Goal: Task Accomplishment & Management: Manage account settings

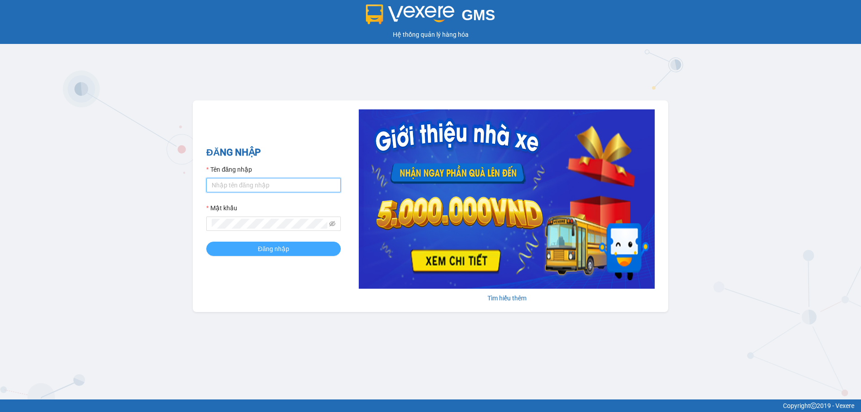
type input "trannc.tuanhung"
click at [277, 251] on span "Đăng nhập" at bounding box center [273, 249] width 31 height 10
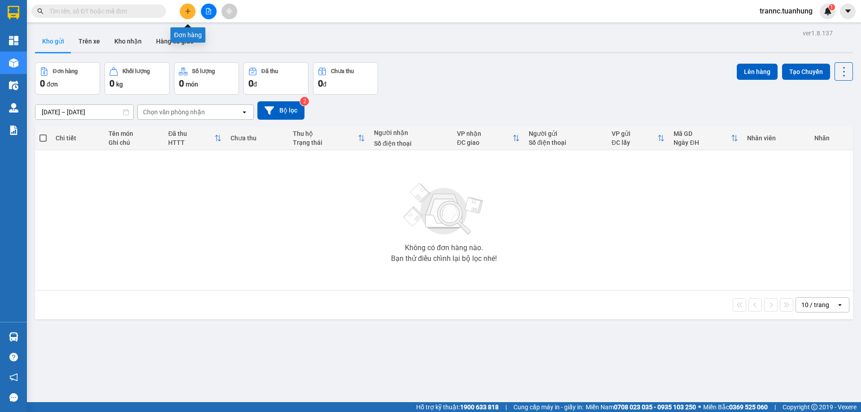
click at [183, 12] on button at bounding box center [188, 12] width 16 height 16
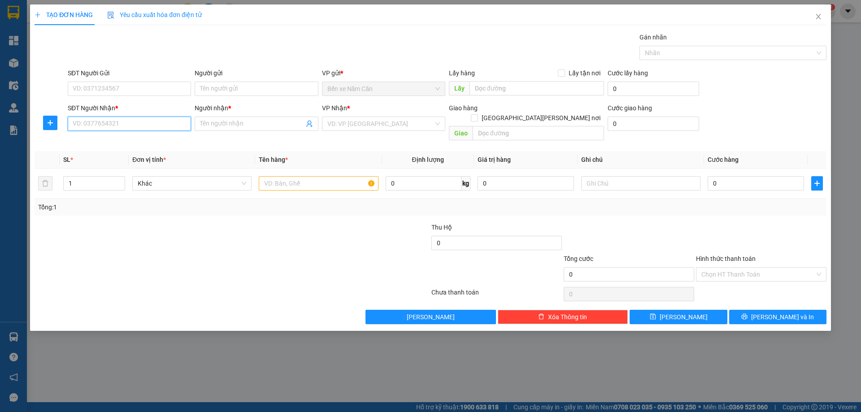
click at [130, 126] on input "SĐT Người Nhận *" at bounding box center [129, 124] width 123 height 14
type input "0773337166"
click at [228, 126] on input "Người nhận *" at bounding box center [252, 124] width 104 height 10
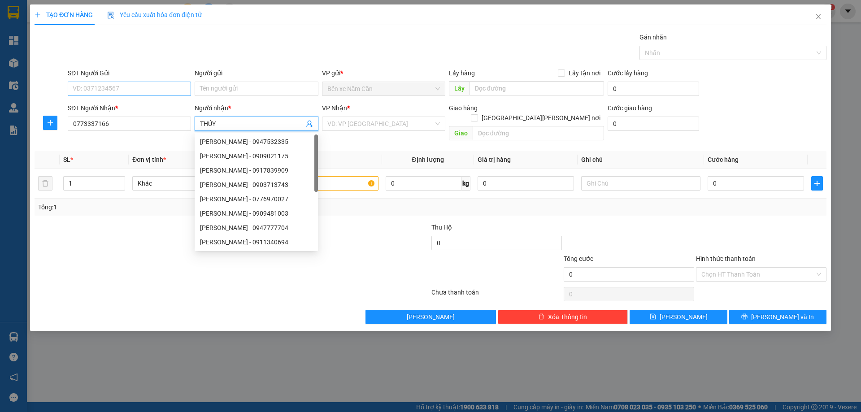
type input "THỦY"
click at [140, 84] on input "SĐT Người Gửi" at bounding box center [129, 89] width 123 height 14
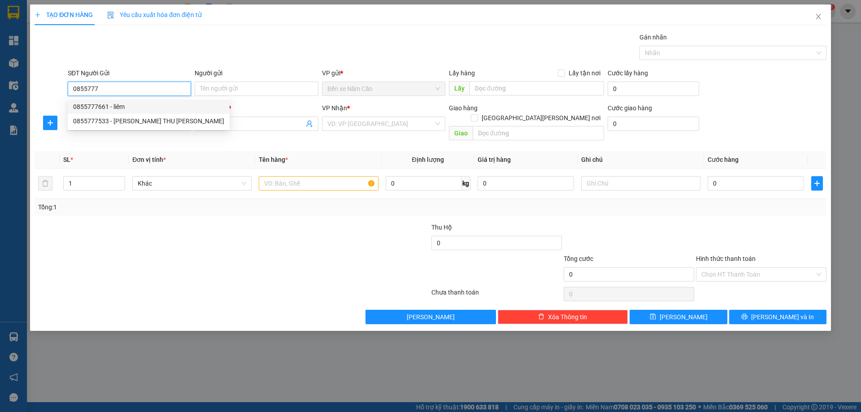
click at [118, 103] on div "0855777661 - liêm" at bounding box center [148, 107] width 151 height 10
type input "0855777661"
type input "liêm"
type input "0855777661"
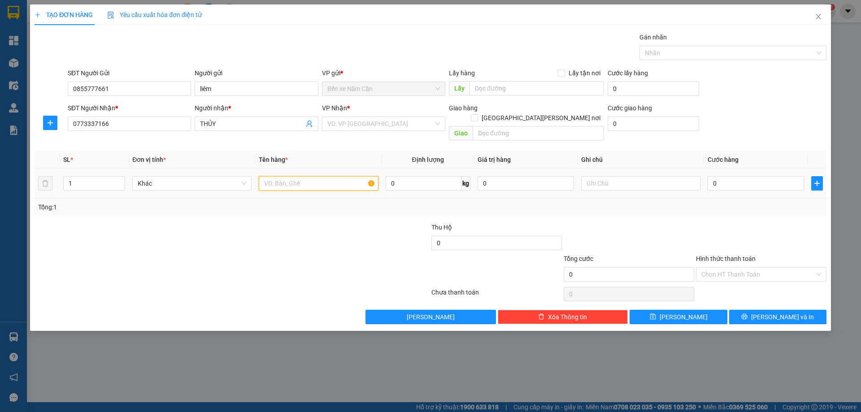
click at [283, 176] on input "text" at bounding box center [318, 183] width 119 height 14
type input "1 KIỆN"
click at [741, 176] on input "0" at bounding box center [755, 183] width 96 height 14
type input "6"
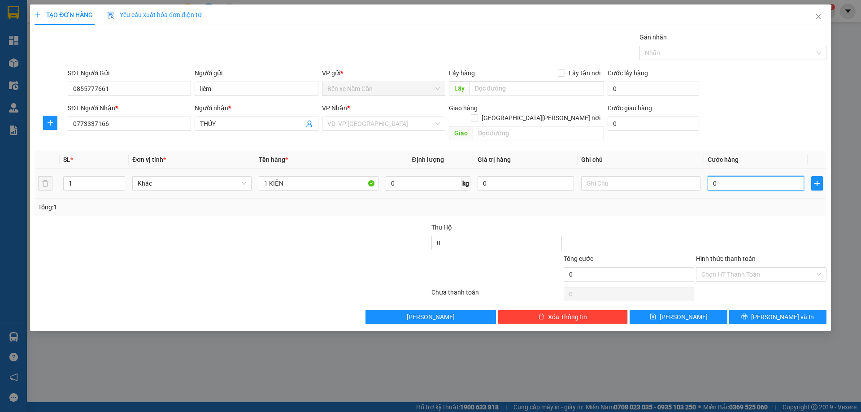
type input "6"
type input "60"
type input "60.000"
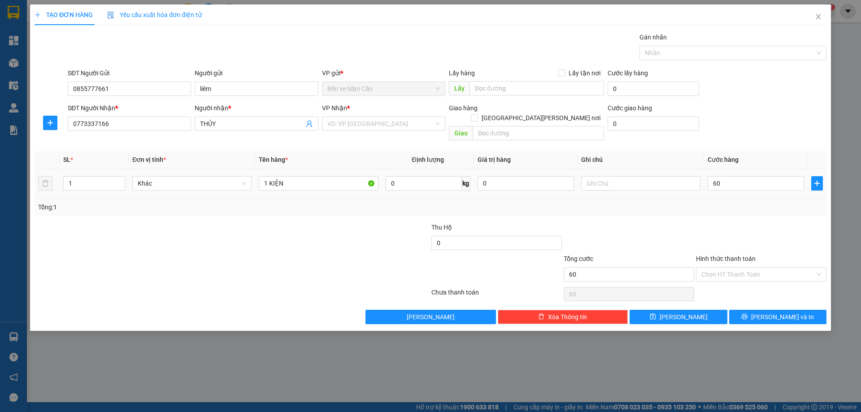
type input "60.000"
click at [727, 226] on div at bounding box center [761, 237] width 132 height 31
click at [737, 268] on input "Hình thức thanh toán" at bounding box center [757, 274] width 113 height 13
click at [734, 280] on div "Tại văn phòng" at bounding box center [761, 283] width 120 height 10
type input "0"
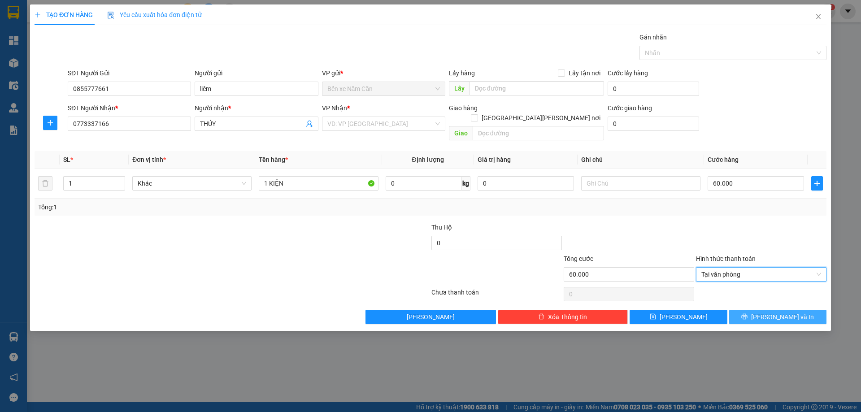
click at [747, 313] on icon "printer" at bounding box center [744, 316] width 6 height 6
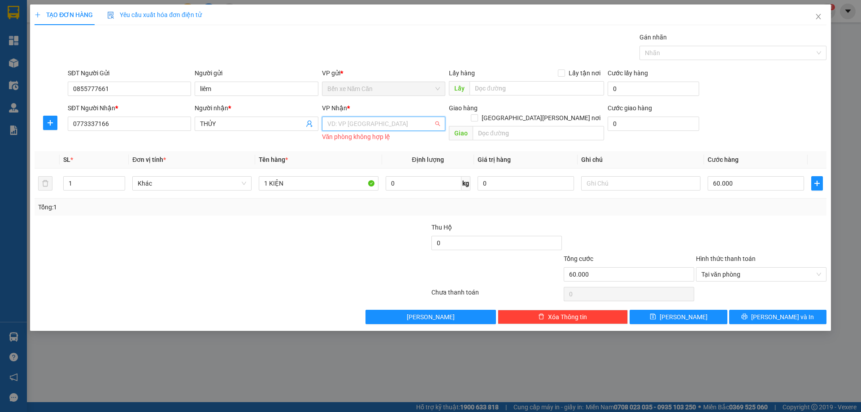
click at [375, 124] on input "search" at bounding box center [380, 123] width 106 height 13
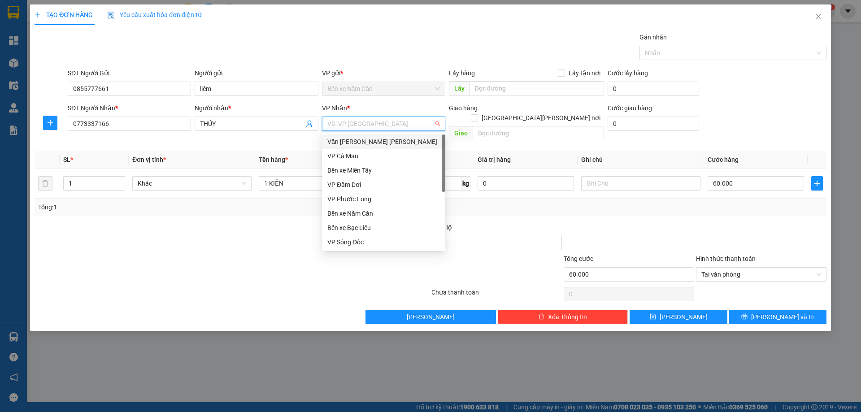
click at [382, 141] on div "Văn phòng [PERSON_NAME]" at bounding box center [383, 142] width 113 height 10
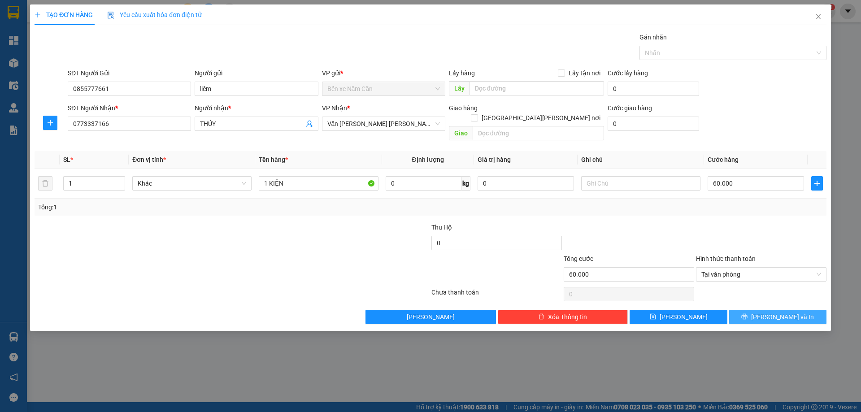
click at [747, 314] on icon "printer" at bounding box center [745, 317] width 6 height 6
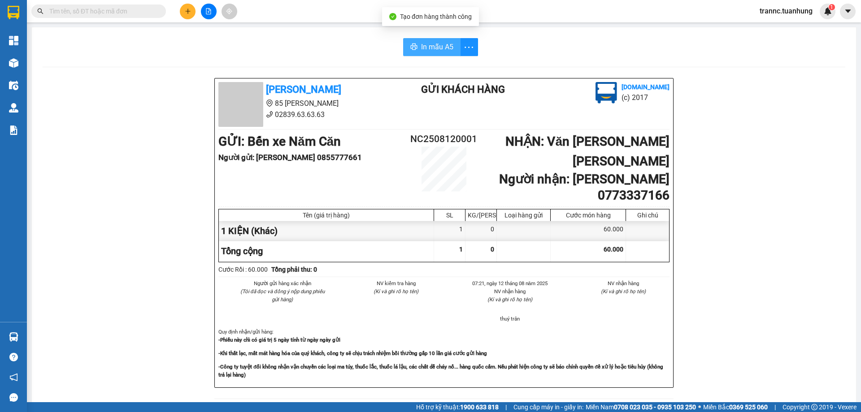
click at [429, 45] on span "In mẫu A5" at bounding box center [437, 46] width 32 height 11
click at [307, 70] on div "In mẫu A5 Tuấn Hưng 85 Lý Chiêu Hoàng 02839.63.63.63 Gửi khách hàng Vexere.com …" at bounding box center [444, 382] width 824 height 711
click at [147, 13] on input "text" at bounding box center [102, 11] width 106 height 10
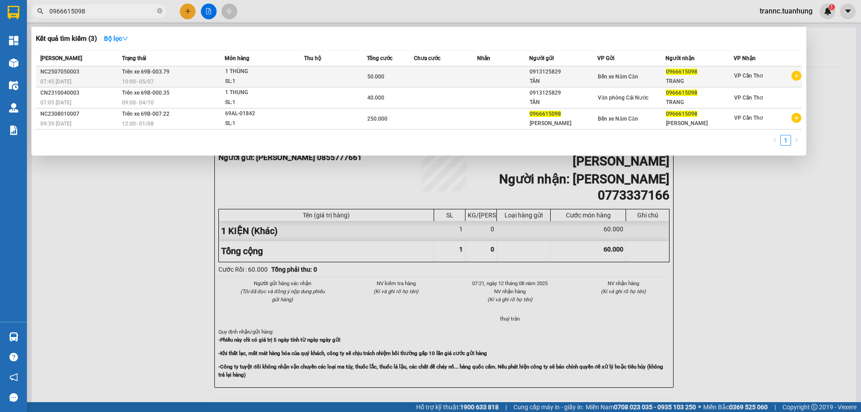
type input "0966615098"
click at [796, 75] on icon "plus-circle" at bounding box center [796, 76] width 10 height 10
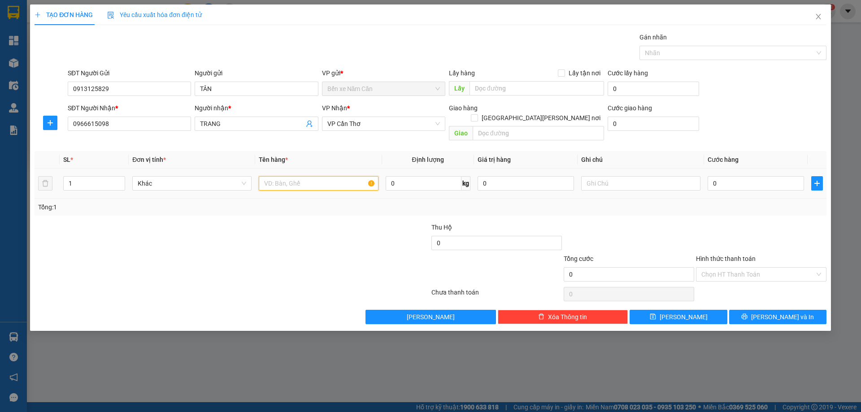
click at [319, 176] on input "text" at bounding box center [318, 183] width 119 height 14
type input "1 THÙNG"
click at [736, 180] on input "0" at bounding box center [755, 183] width 96 height 14
type input "5"
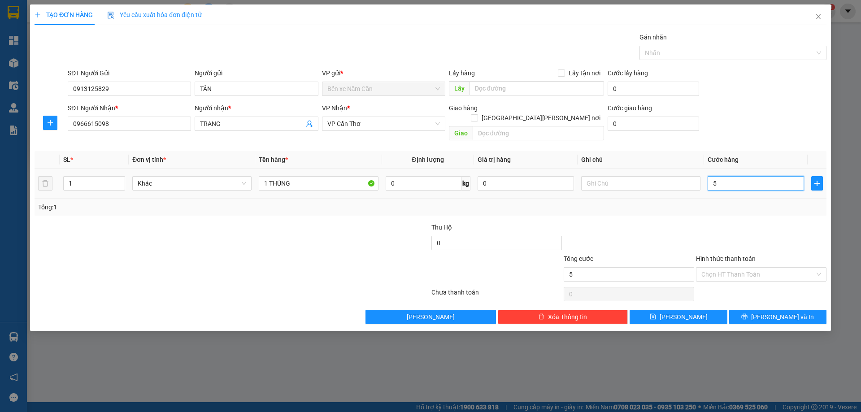
type input "5"
type input "50"
type input "50.000"
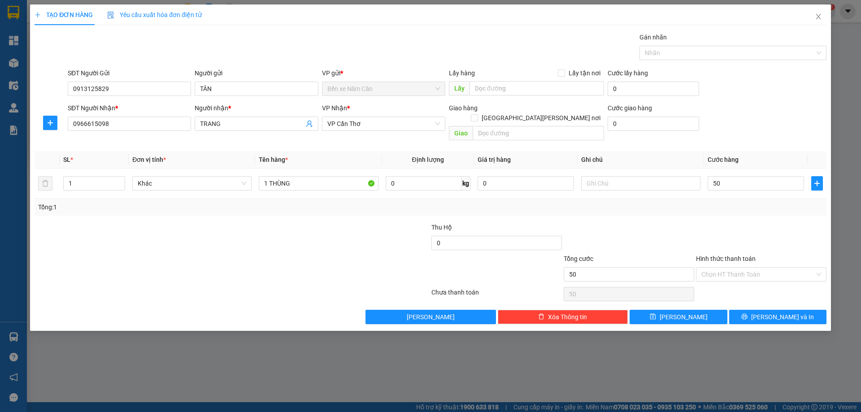
type input "50.000"
click at [738, 203] on div "Tổng: 1" at bounding box center [431, 207] width 792 height 17
click at [762, 255] on div "Hình thức thanh toán" at bounding box center [761, 260] width 130 height 13
click at [760, 268] on input "Hình thức thanh toán" at bounding box center [757, 274] width 113 height 13
click at [746, 283] on div "Tại văn phòng" at bounding box center [761, 283] width 120 height 10
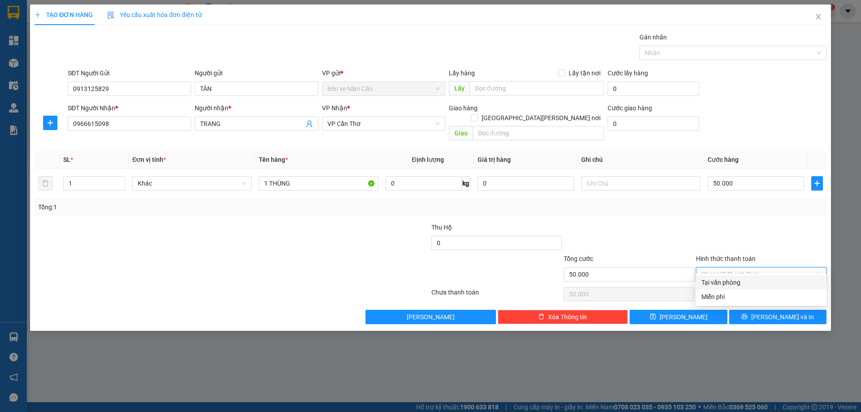
type input "0"
click at [770, 312] on span "Lưu và In" at bounding box center [782, 317] width 63 height 10
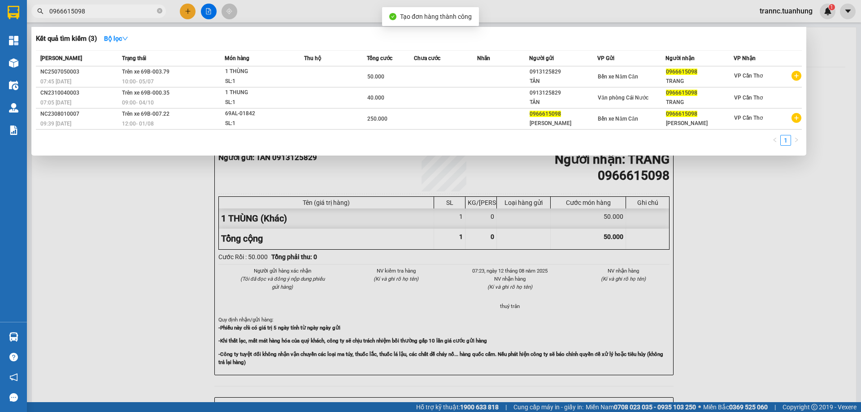
click at [737, 244] on div at bounding box center [430, 206] width 861 height 412
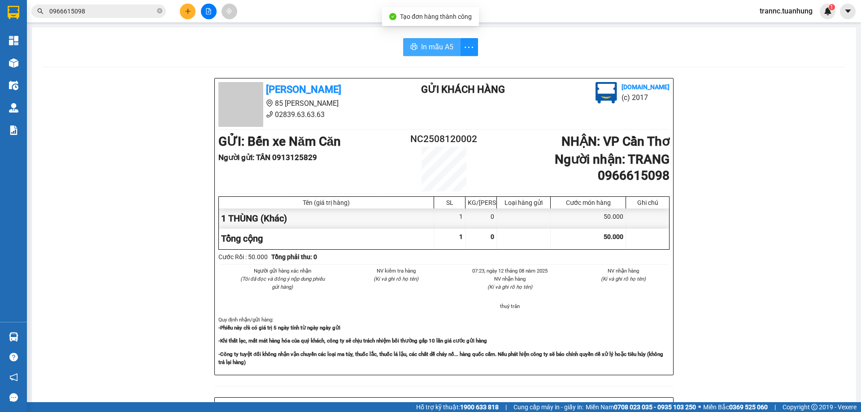
click at [443, 45] on span "In mẫu A5" at bounding box center [437, 46] width 32 height 11
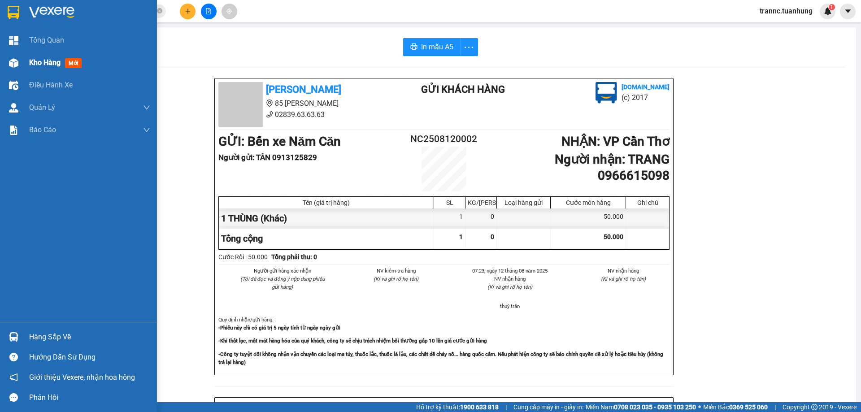
click at [82, 59] on span "mới" at bounding box center [73, 63] width 17 height 10
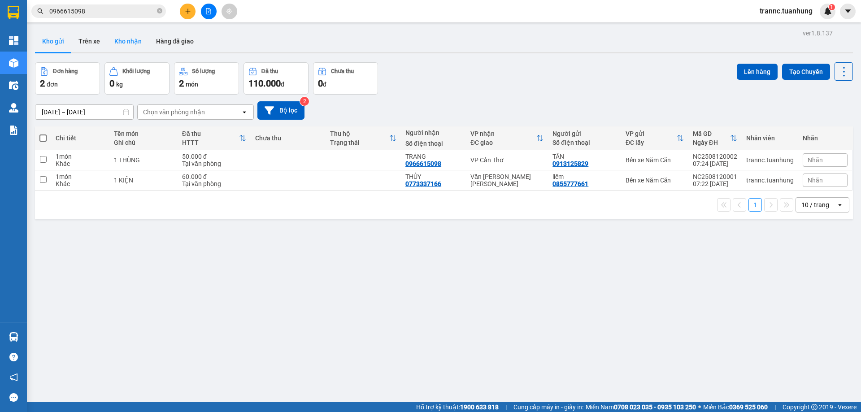
click at [129, 41] on button "Kho nhận" at bounding box center [128, 41] width 42 height 22
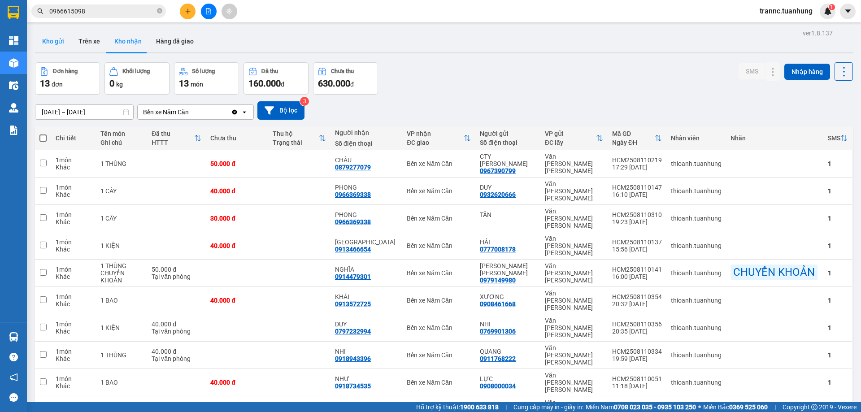
click at [47, 42] on button "Kho gửi" at bounding box center [53, 41] width 36 height 22
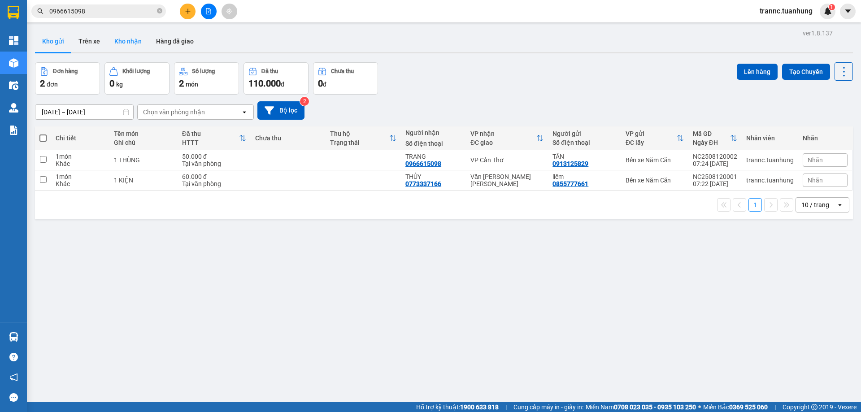
click at [125, 44] on button "Kho nhận" at bounding box center [128, 41] width 42 height 22
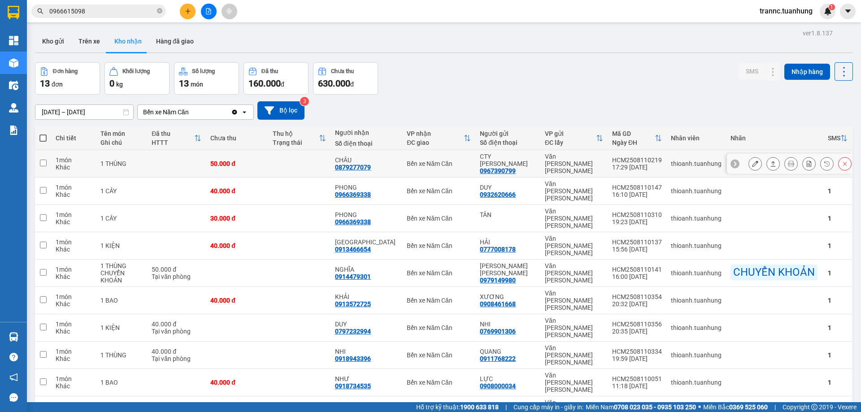
click at [752, 162] on icon at bounding box center [755, 164] width 6 height 6
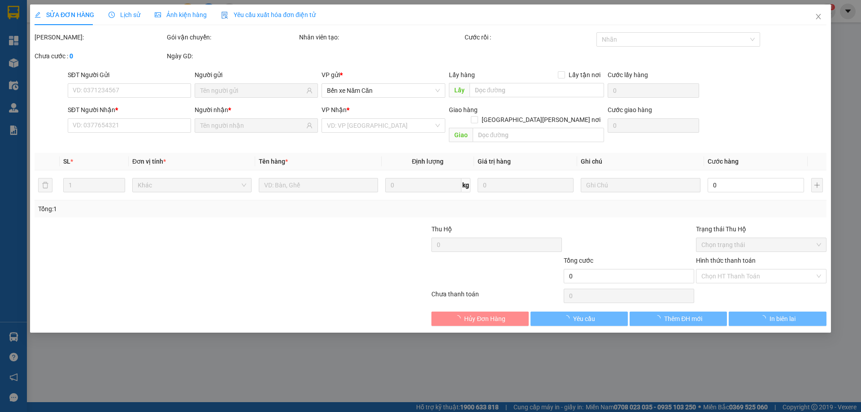
type input "0967390799"
type input "CTY HOÀNG LONG"
type input "0879277079"
type input "CHÂU"
type input "50.000"
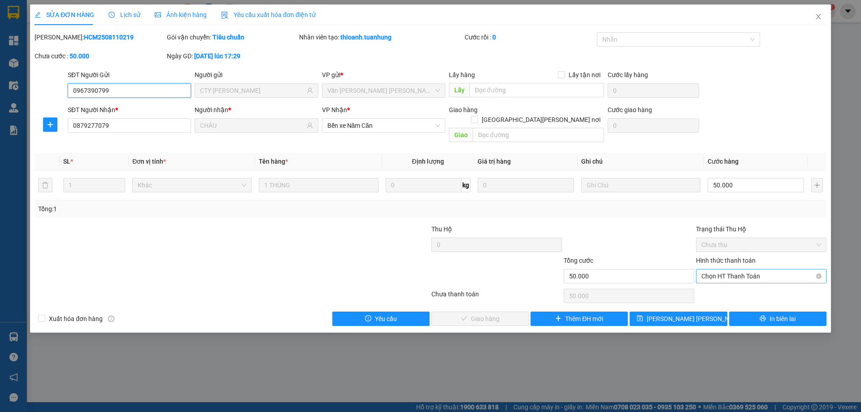
click at [714, 269] on span "Chọn HT Thanh Toán" at bounding box center [761, 275] width 120 height 13
click at [711, 283] on div "Tại văn phòng" at bounding box center [761, 284] width 120 height 10
type input "0"
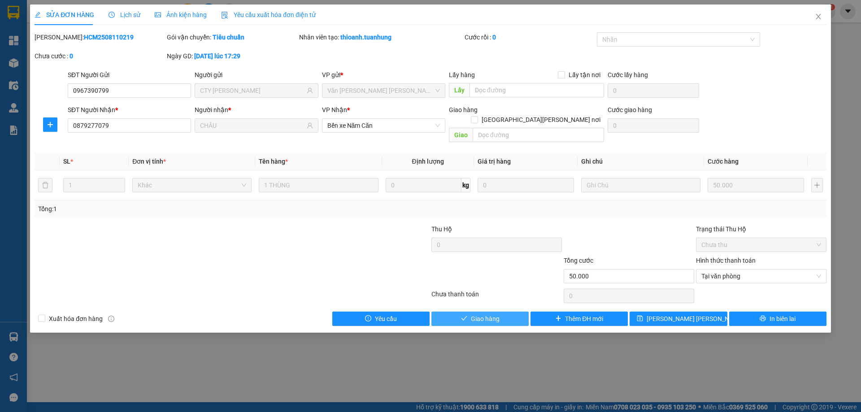
click at [508, 312] on button "Giao hàng" at bounding box center [479, 319] width 97 height 14
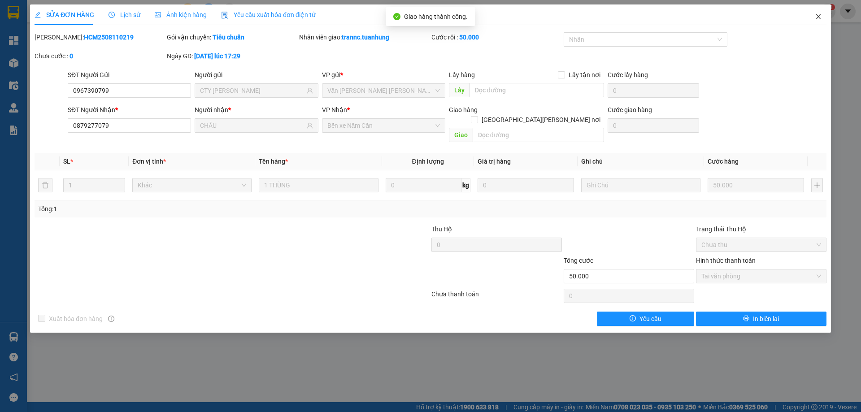
click at [818, 16] on icon "close" at bounding box center [818, 16] width 7 height 7
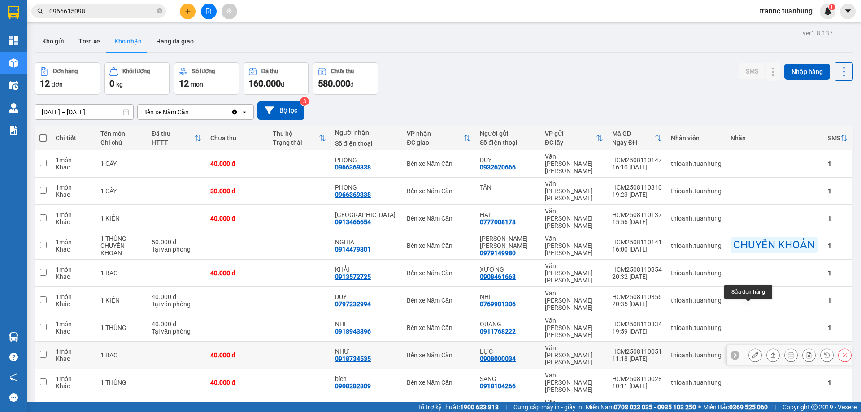
click at [752, 352] on icon at bounding box center [755, 355] width 6 height 6
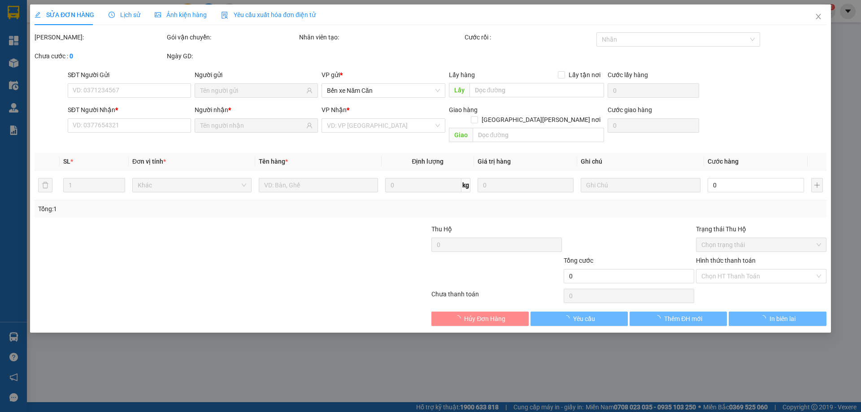
type input "0908000034"
type input "LỰC"
type input "0918734535"
type input "NHƯ"
type input "40.000"
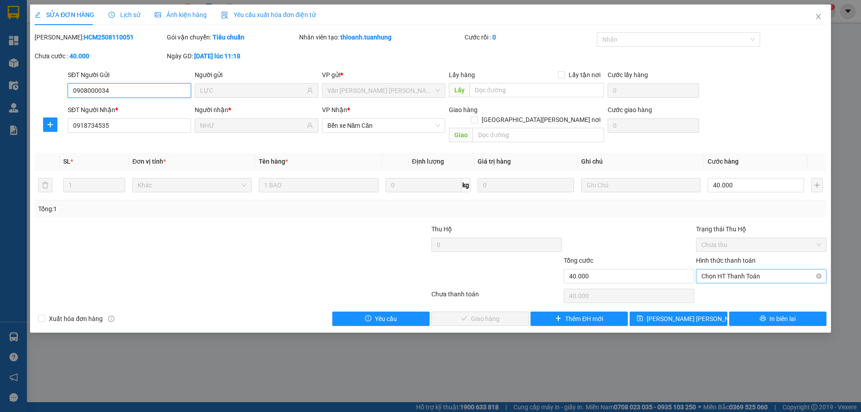
click at [732, 269] on span "Chọn HT Thanh Toán" at bounding box center [761, 275] width 120 height 13
click at [730, 281] on div "Tại văn phòng" at bounding box center [761, 284] width 120 height 10
type input "0"
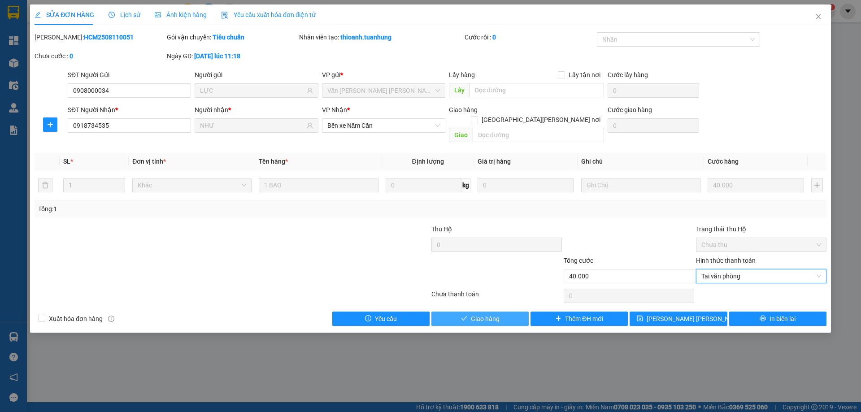
click at [505, 313] on button "Giao hàng" at bounding box center [479, 319] width 97 height 14
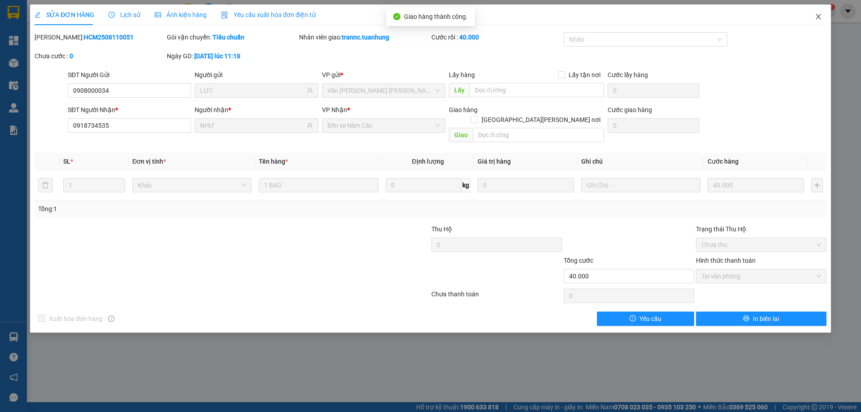
click at [818, 16] on icon "close" at bounding box center [818, 16] width 5 height 5
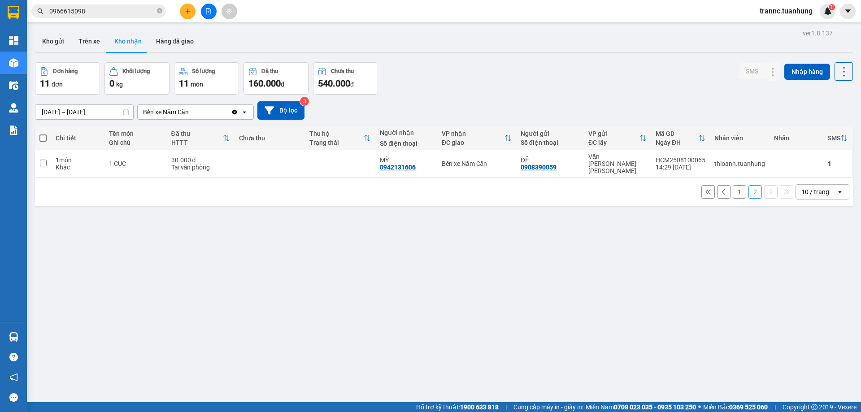
click at [733, 185] on button "1" at bounding box center [739, 191] width 13 height 13
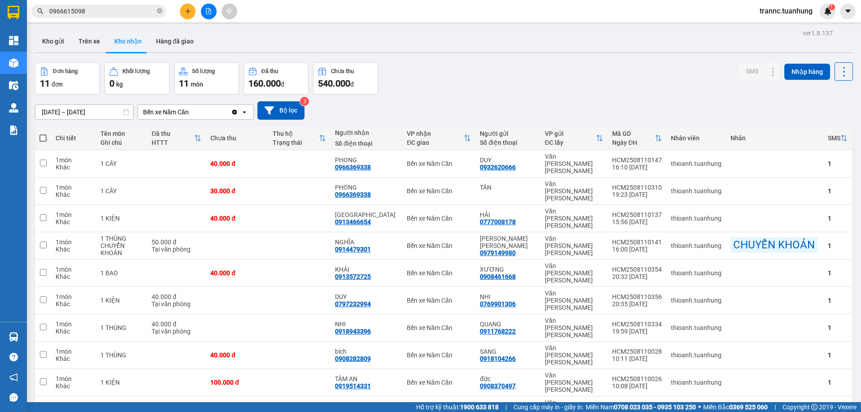
click at [162, 9] on span "0966615098" at bounding box center [98, 10] width 135 height 13
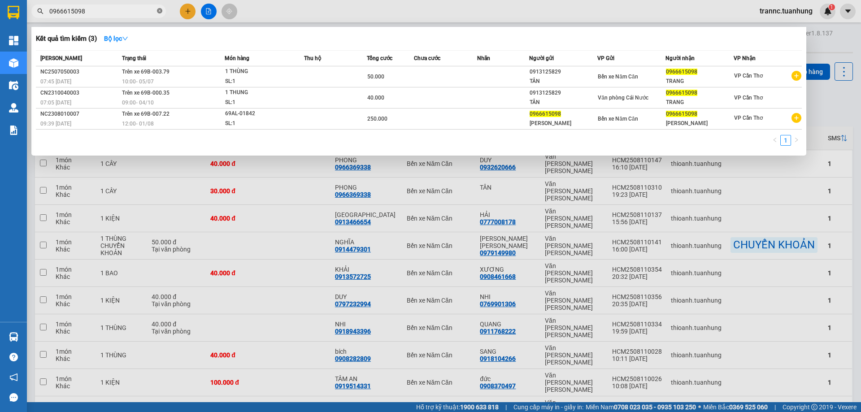
click at [157, 12] on icon "close-circle" at bounding box center [159, 10] width 5 height 5
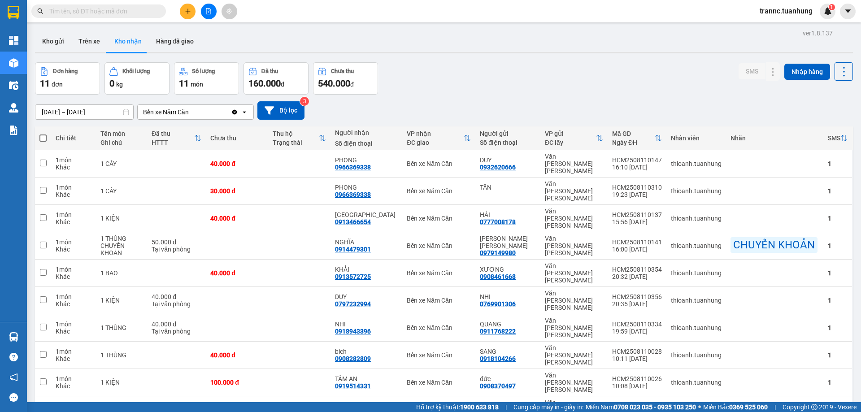
click at [122, 11] on input "text" at bounding box center [102, 11] width 106 height 10
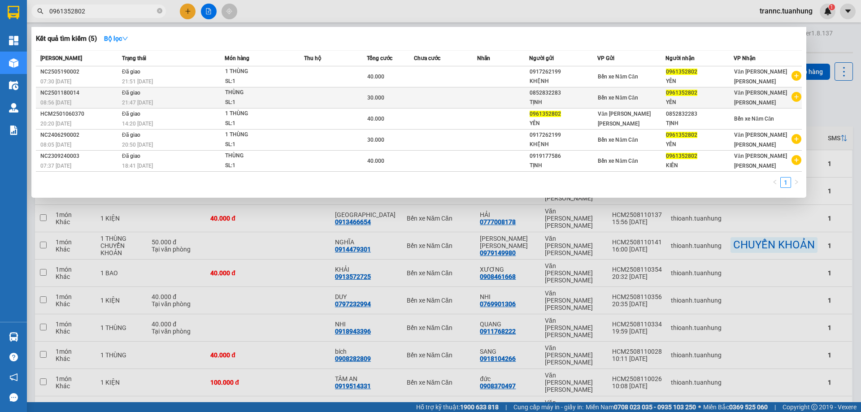
type input "0961352802"
click at [798, 97] on icon "plus-circle" at bounding box center [796, 97] width 10 height 10
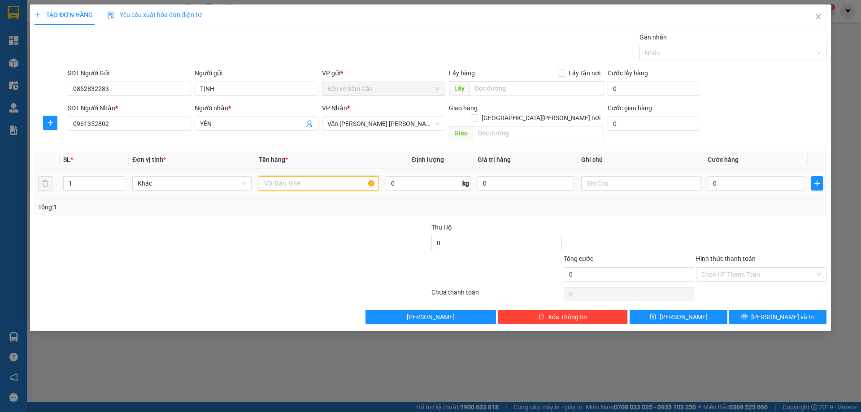
click at [276, 176] on input "text" at bounding box center [318, 183] width 119 height 14
type input "1 THÙNG"
click at [726, 176] on input "0" at bounding box center [755, 183] width 96 height 14
type input "4"
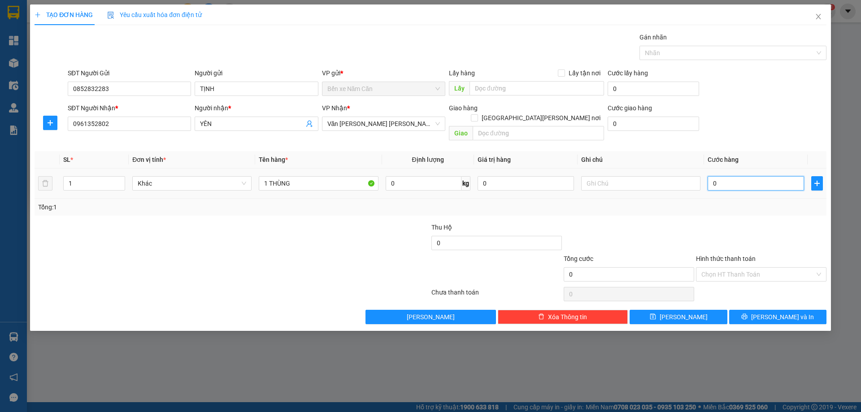
type input "4"
type input "40"
type input "40.000"
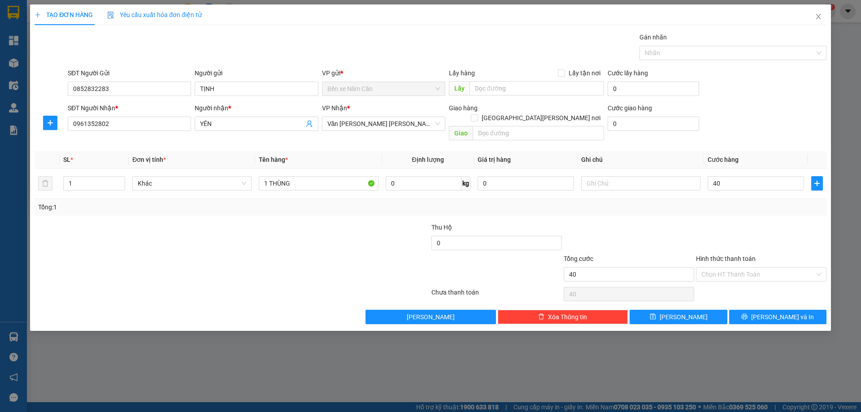
type input "40.000"
click at [720, 202] on div "Tổng: 1" at bounding box center [430, 207] width 785 height 10
click at [720, 268] on input "Hình thức thanh toán" at bounding box center [757, 274] width 113 height 13
click at [768, 222] on div at bounding box center [761, 237] width 132 height 31
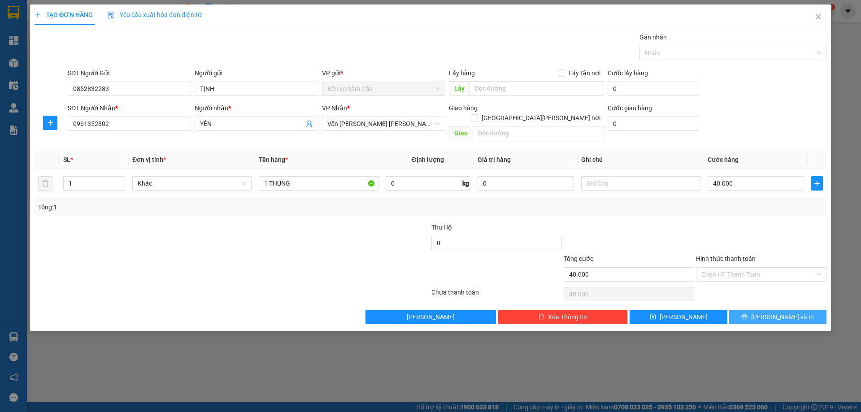
click at [779, 312] on span "Lưu và In" at bounding box center [782, 317] width 63 height 10
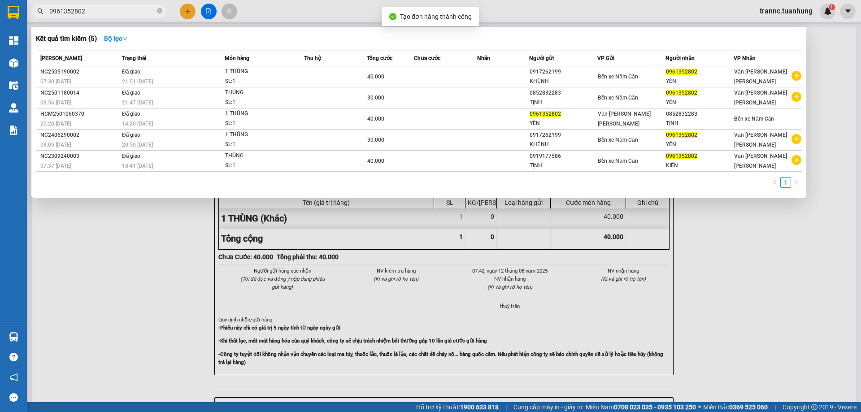
click at [774, 293] on div at bounding box center [430, 206] width 861 height 412
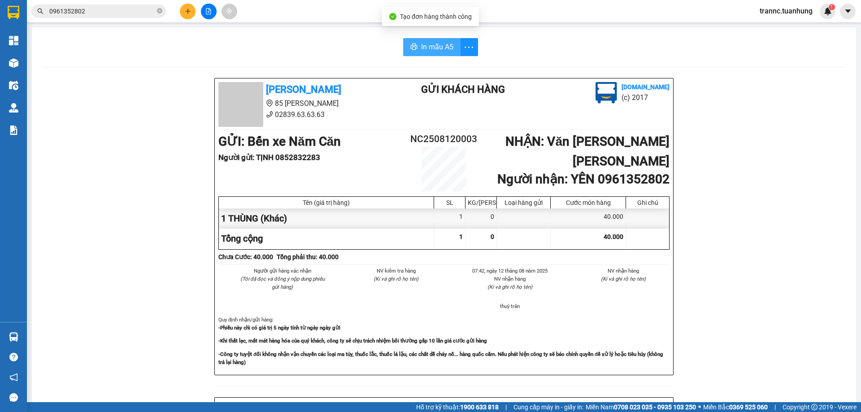
click at [444, 44] on span "In mẫu A5" at bounding box center [437, 46] width 32 height 11
click at [341, 50] on div "In mẫu A5" at bounding box center [444, 47] width 803 height 18
click at [117, 14] on input "0961352802" at bounding box center [102, 11] width 106 height 10
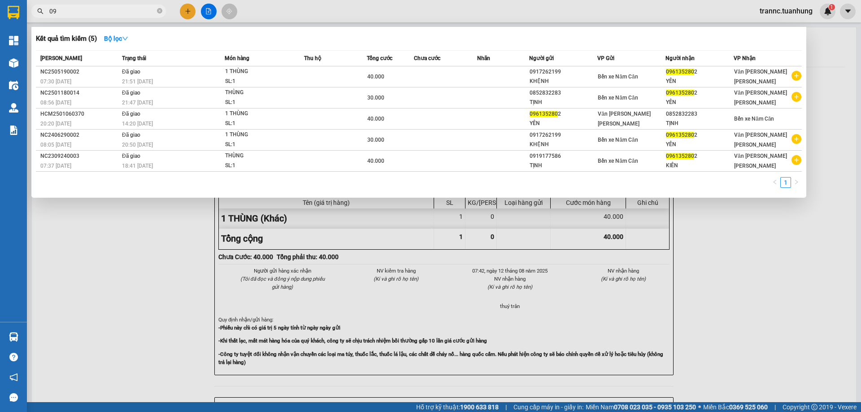
type input "0"
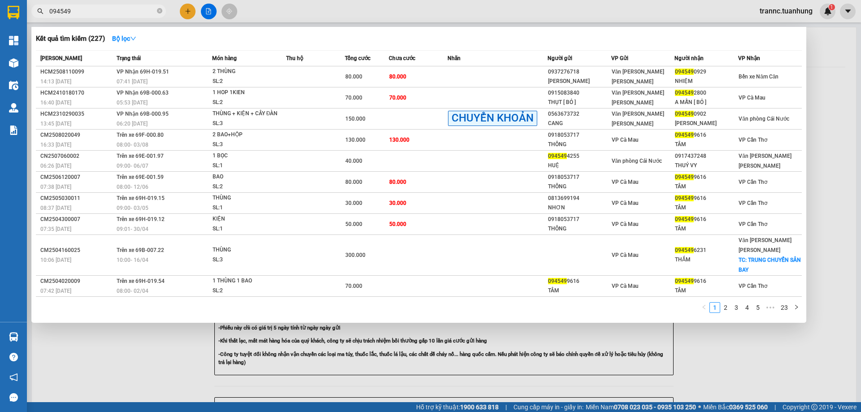
type input "094549"
click at [131, 353] on div at bounding box center [430, 206] width 861 height 412
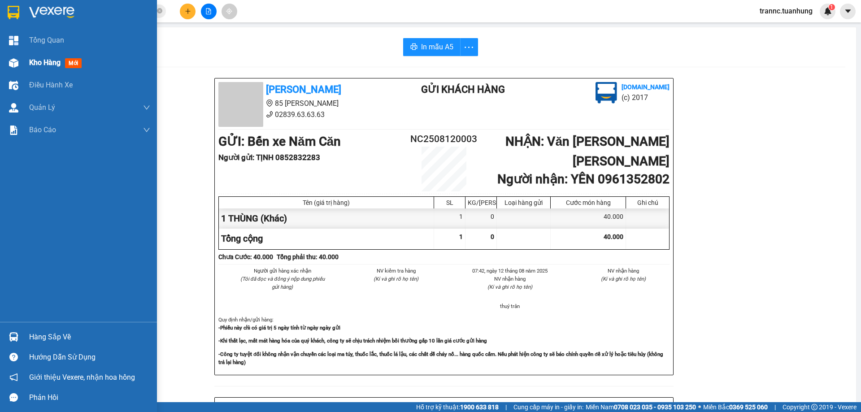
click at [69, 61] on span "mới" at bounding box center [73, 63] width 17 height 10
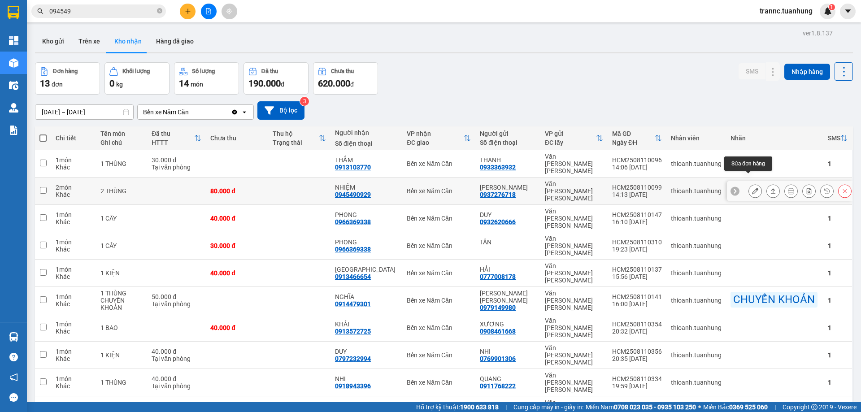
click at [749, 183] on button at bounding box center [755, 191] width 13 height 16
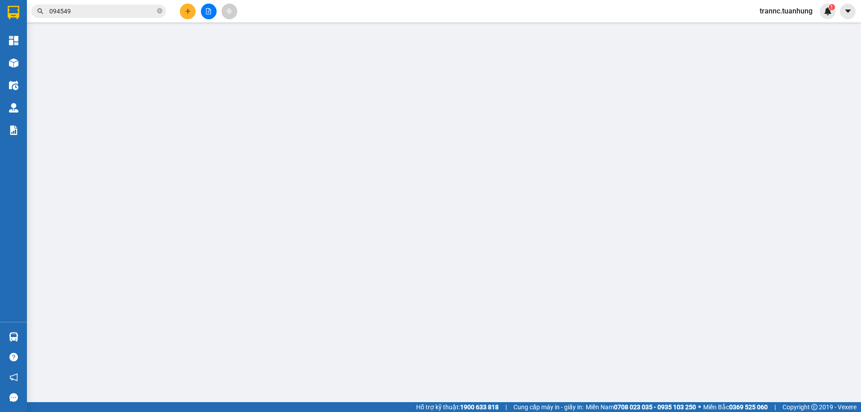
type input "0937276718"
type input "HOA LÂM"
type input "0945490929"
type input "NHIỆM"
type input "80.000"
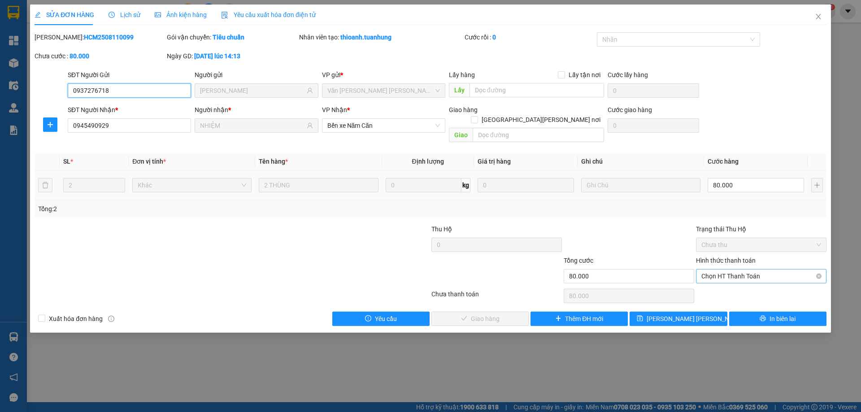
click at [747, 269] on span "Chọn HT Thanh Toán" at bounding box center [761, 275] width 120 height 13
click at [745, 284] on div "Tại văn phòng" at bounding box center [761, 284] width 120 height 10
type input "0"
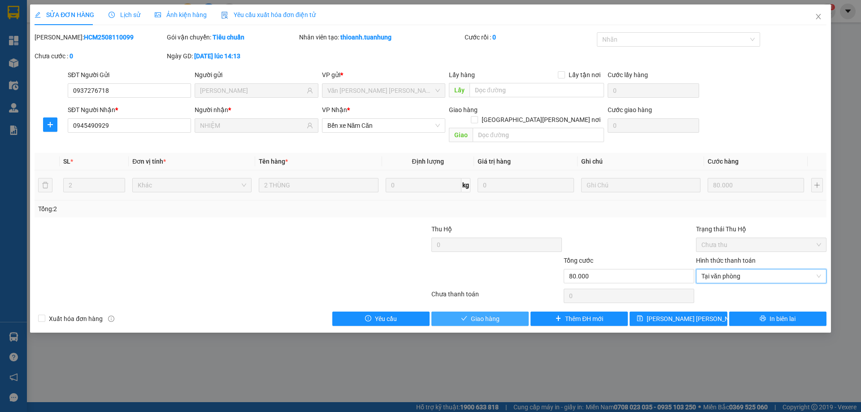
click at [504, 312] on button "Giao hàng" at bounding box center [479, 319] width 97 height 14
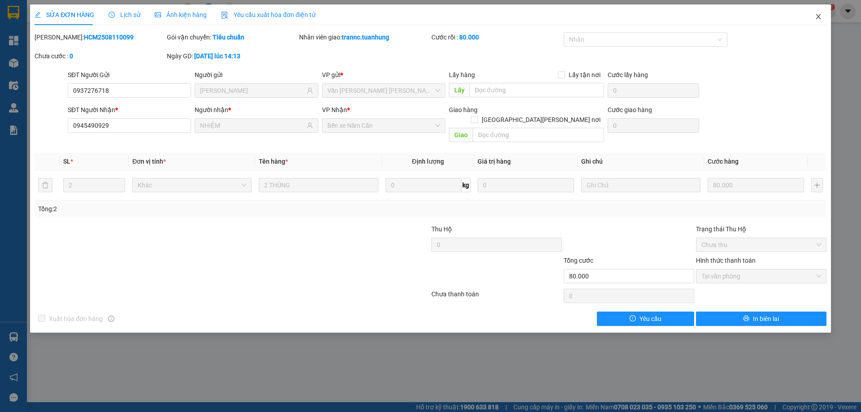
click at [816, 17] on icon "close" at bounding box center [818, 16] width 7 height 7
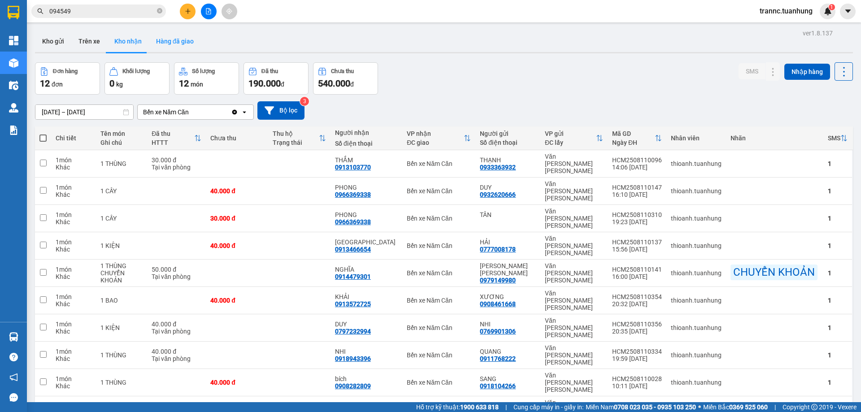
click at [183, 43] on button "Hàng đã giao" at bounding box center [175, 41] width 52 height 22
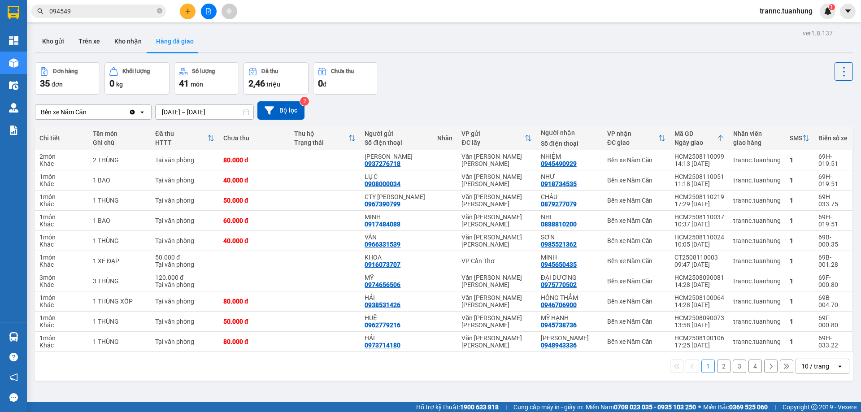
click at [158, 6] on span at bounding box center [159, 11] width 5 height 10
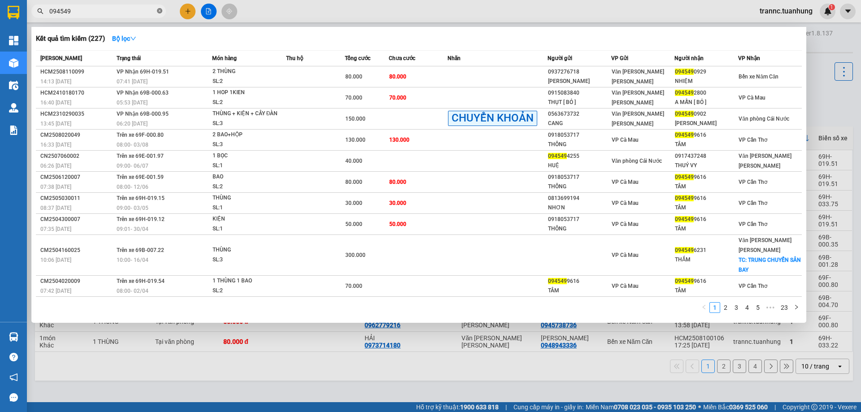
click at [159, 10] on icon "close-circle" at bounding box center [159, 10] width 5 height 5
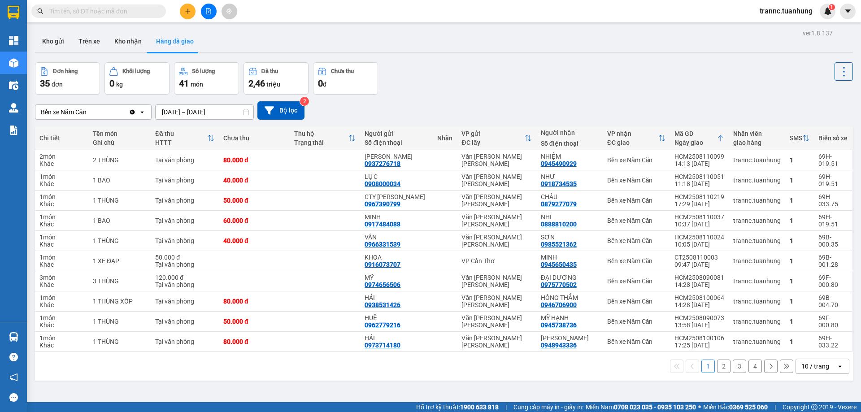
click at [185, 11] on icon "plus" at bounding box center [188, 11] width 6 height 6
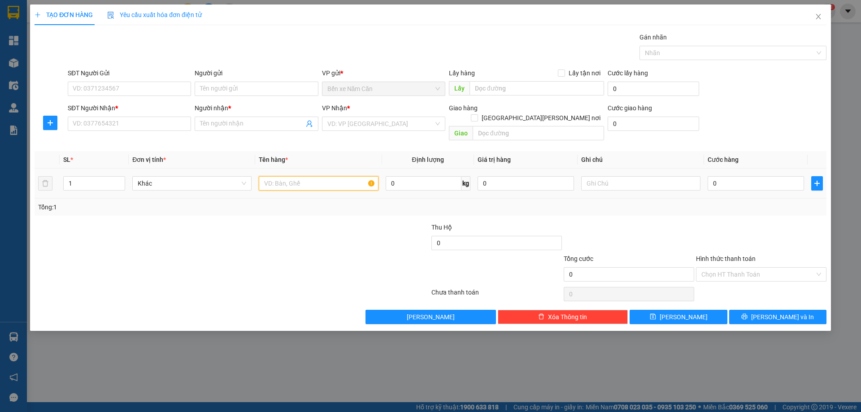
click at [281, 178] on input "text" at bounding box center [318, 183] width 119 height 14
click at [815, 18] on icon "close" at bounding box center [818, 16] width 7 height 7
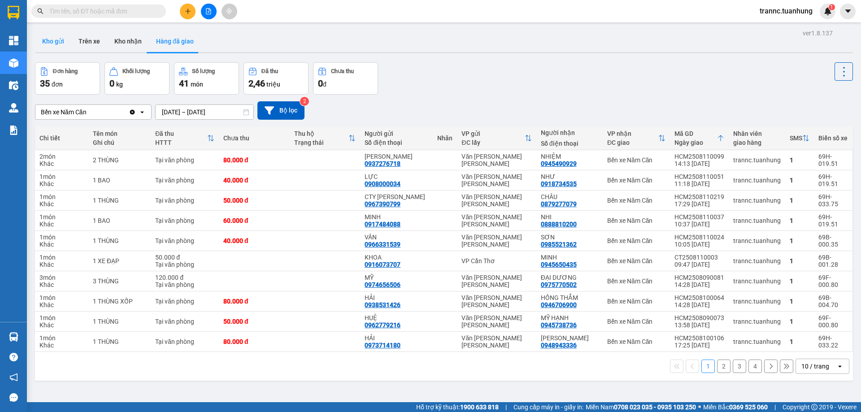
click at [56, 40] on button "Kho gửi" at bounding box center [53, 41] width 36 height 22
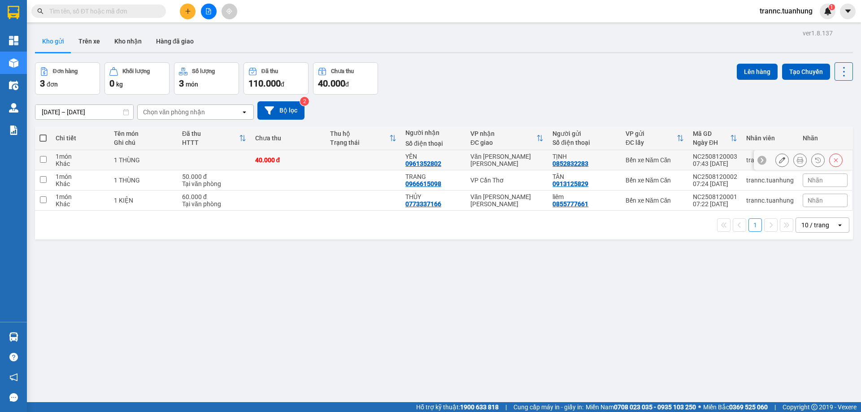
click at [385, 157] on td at bounding box center [362, 160] width 75 height 20
checkbox input "true"
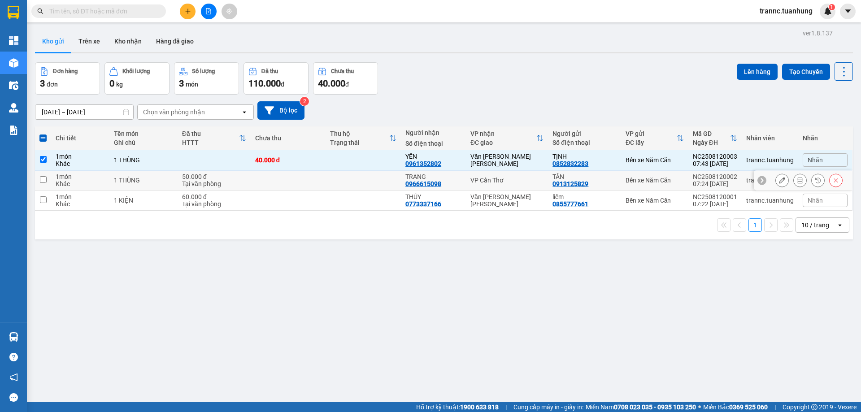
click at [393, 175] on td at bounding box center [362, 180] width 75 height 20
checkbox input "true"
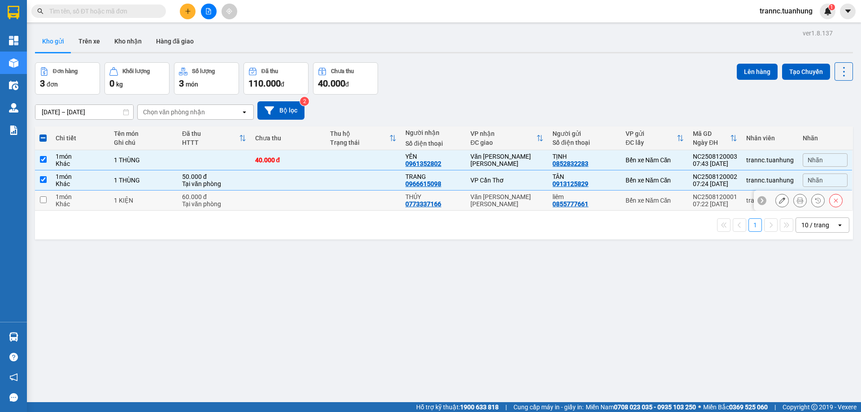
click at [402, 200] on td "THỦY 0773337166" at bounding box center [433, 201] width 65 height 20
checkbox input "true"
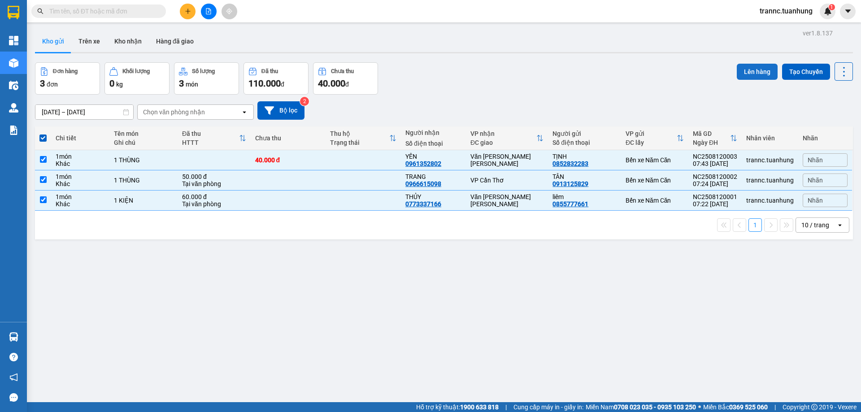
click at [753, 69] on button "Lên hàng" at bounding box center [757, 72] width 41 height 16
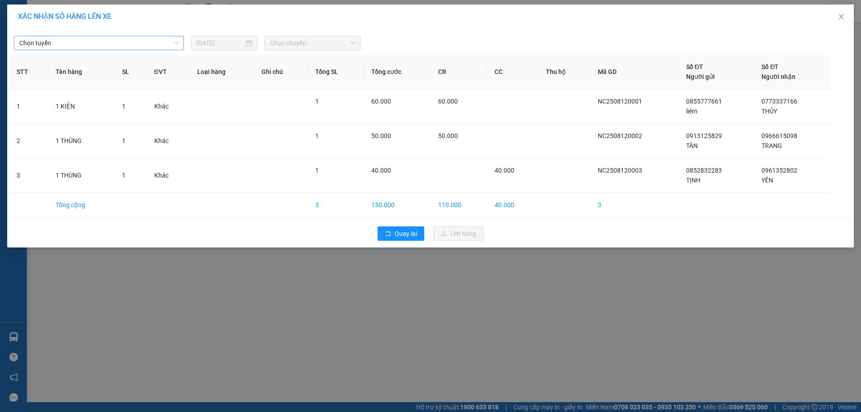
click at [75, 41] on span "Chọn tuyến" at bounding box center [98, 42] width 159 height 13
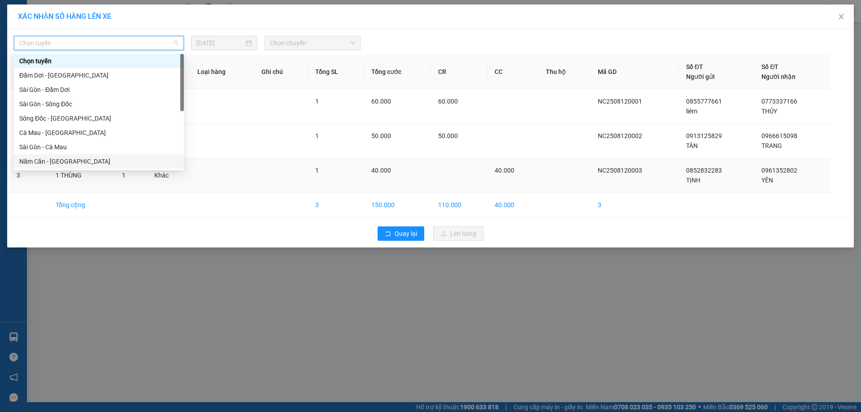
drag, startPoint x: 72, startPoint y: 158, endPoint x: 91, endPoint y: 161, distance: 19.0
click at [72, 159] on div "Năm Căn - Sài Gòn" at bounding box center [98, 161] width 159 height 10
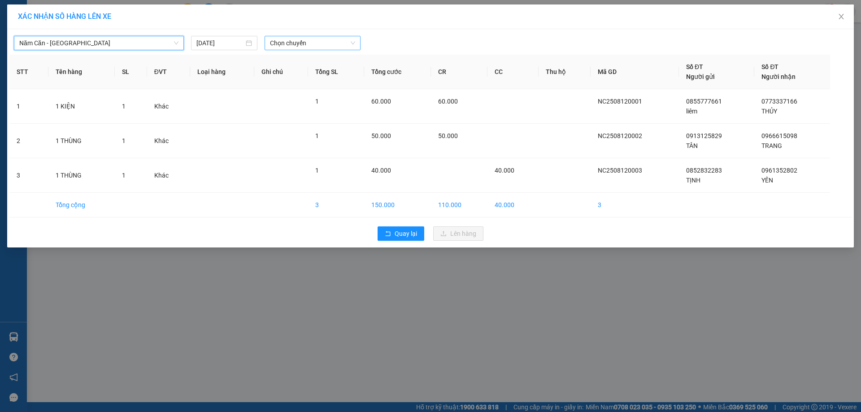
click at [303, 42] on span "Chọn chuyến" at bounding box center [312, 42] width 85 height 13
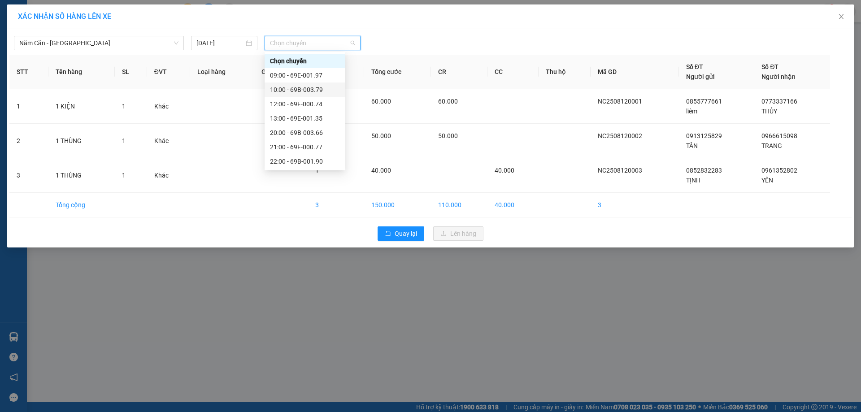
click at [317, 87] on div "10:00 - 69B-003.79" at bounding box center [305, 90] width 70 height 10
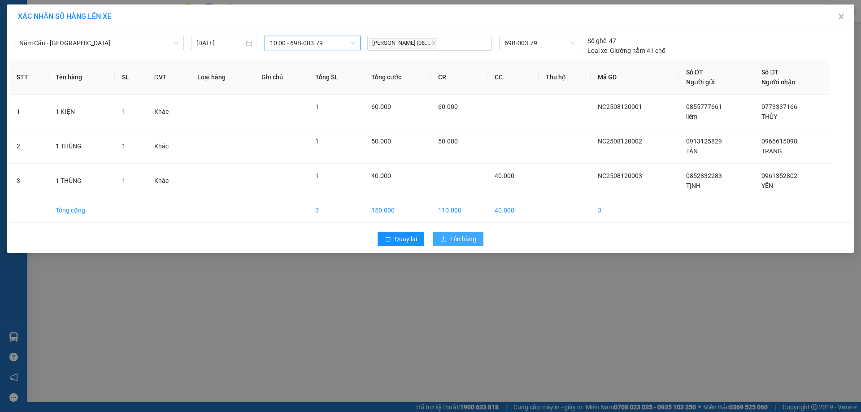
click at [454, 240] on span "Lên hàng" at bounding box center [463, 239] width 26 height 10
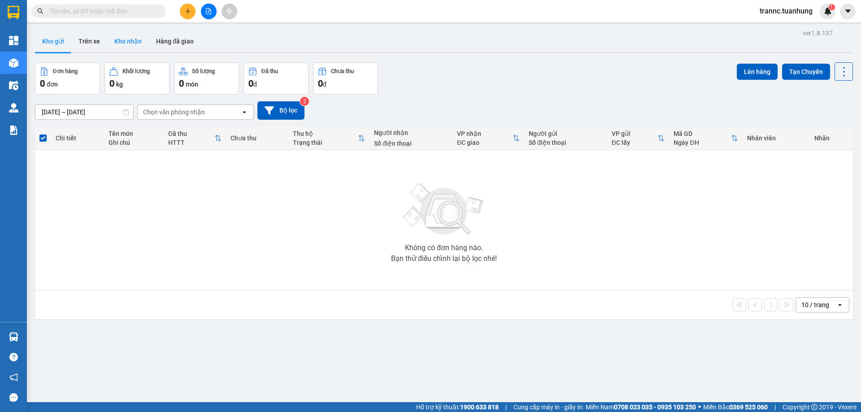
click at [116, 44] on button "Kho nhận" at bounding box center [128, 41] width 42 height 22
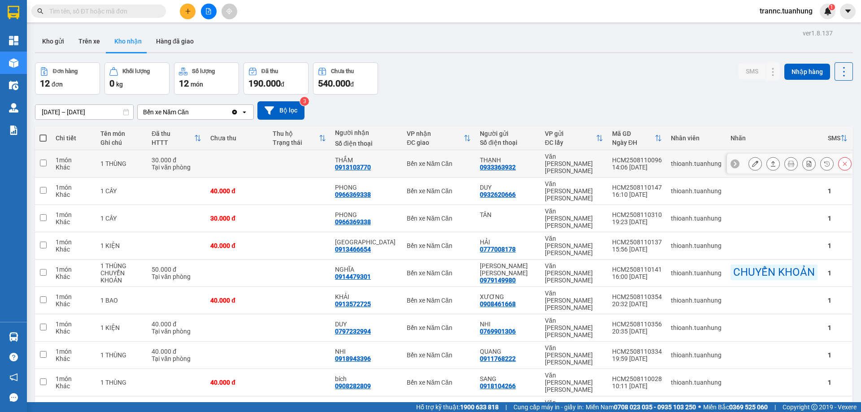
click at [752, 161] on icon at bounding box center [755, 164] width 6 height 6
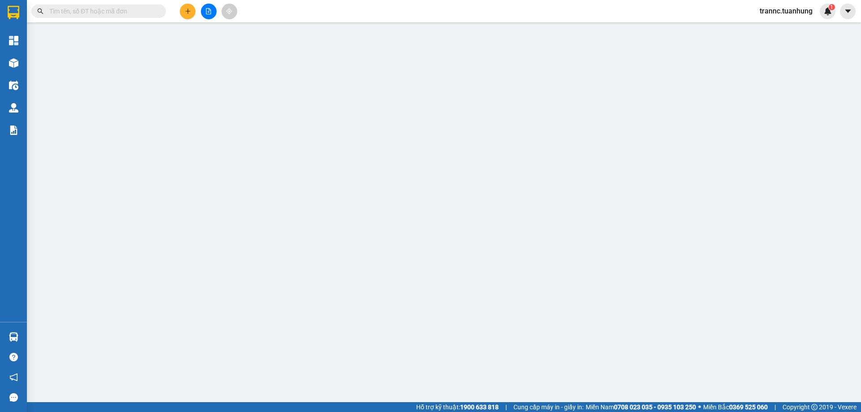
type input "0933363932"
type input "THẠNH"
type input "0913103770"
type input "THẮM"
type input "30.000"
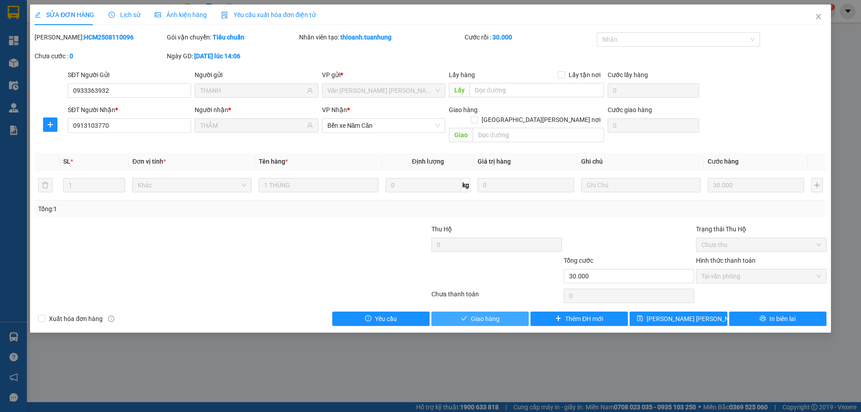
click at [491, 314] on span "Giao hàng" at bounding box center [485, 319] width 29 height 10
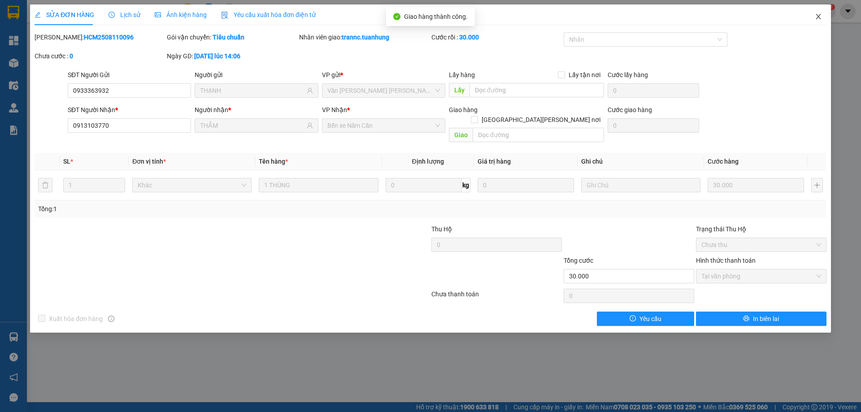
click at [817, 17] on icon "close" at bounding box center [818, 16] width 7 height 7
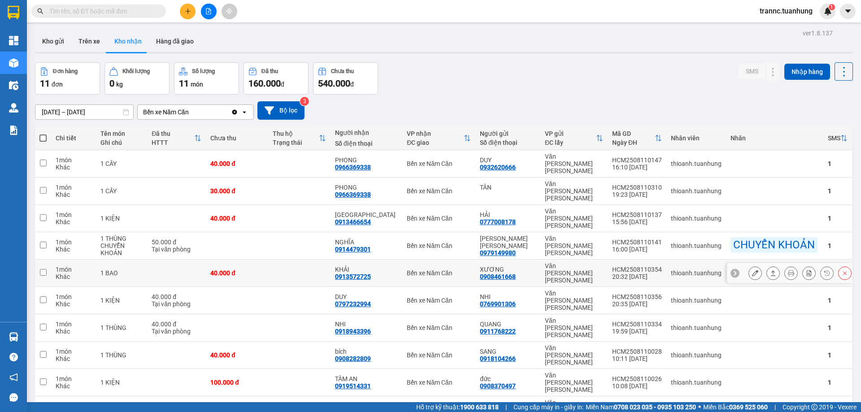
scroll to position [41, 0]
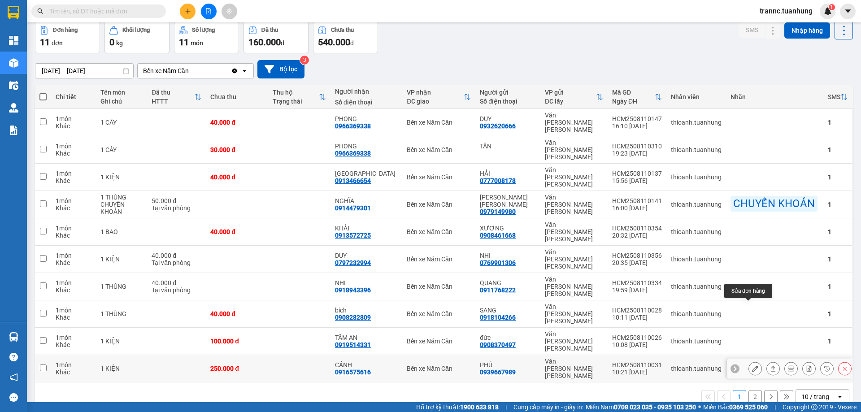
click at [752, 365] on icon at bounding box center [755, 368] width 6 height 6
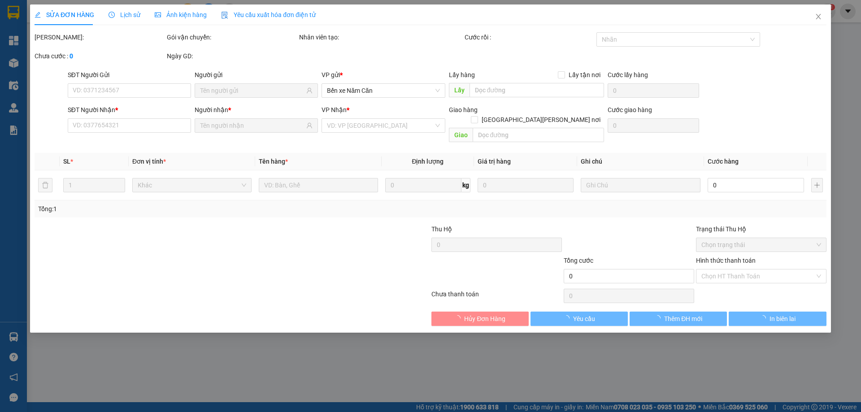
type input "0939667989"
type input "PHÚ"
type input "0916575616"
type input "CẢNH"
type input "250.000"
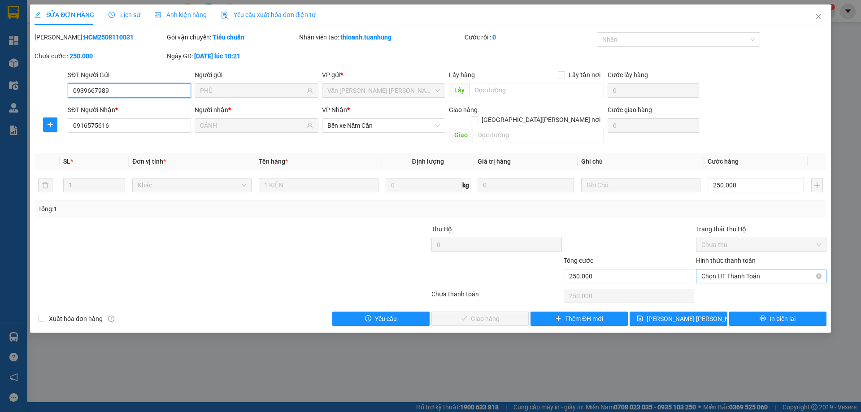
click at [735, 269] on span "Chọn HT Thanh Toán" at bounding box center [761, 275] width 120 height 13
click at [728, 283] on div "Tại văn phòng" at bounding box center [761, 284] width 120 height 10
type input "0"
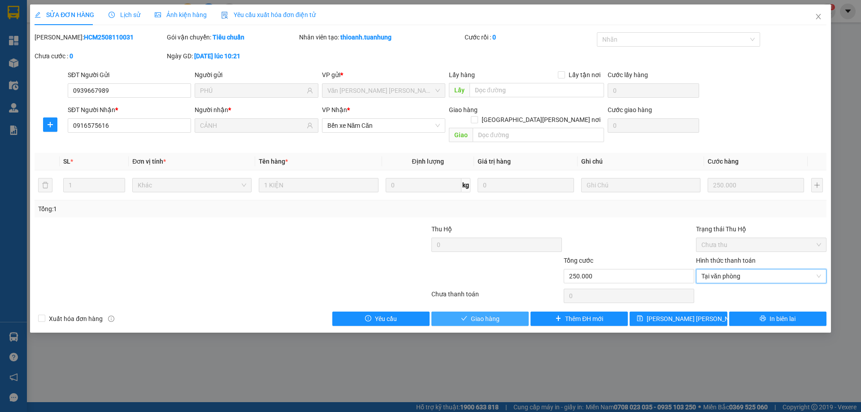
click at [485, 314] on span "Giao hàng" at bounding box center [485, 319] width 29 height 10
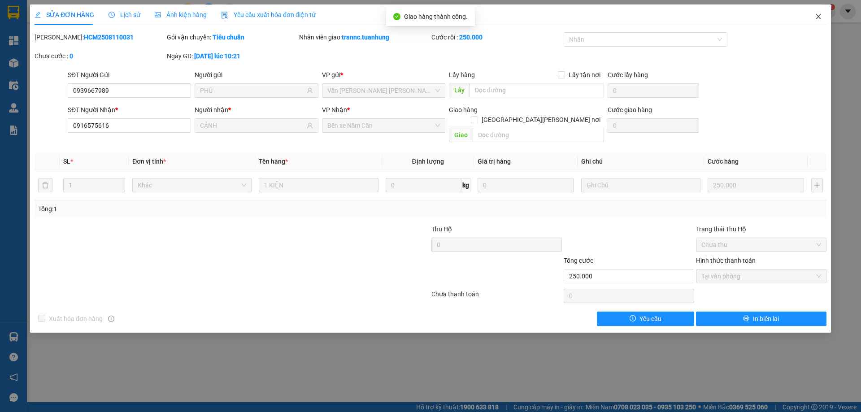
click at [818, 17] on icon "close" at bounding box center [818, 16] width 5 height 5
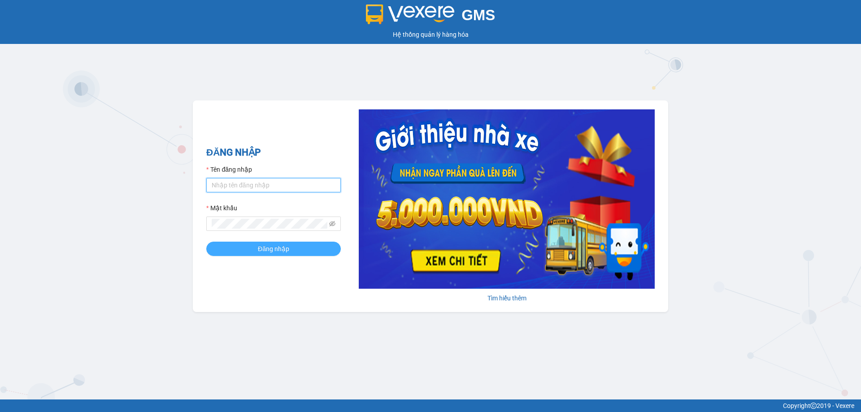
type input "trannc.tuanhung"
click at [245, 248] on button "Đăng nhập" at bounding box center [273, 249] width 135 height 14
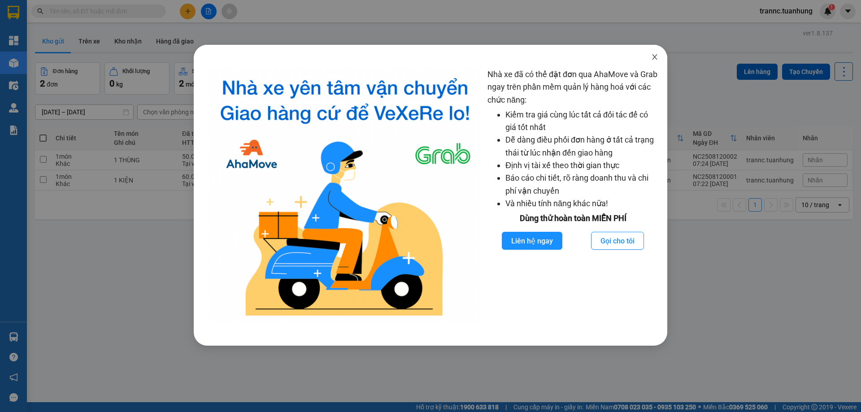
click at [653, 56] on icon "close" at bounding box center [654, 56] width 7 height 7
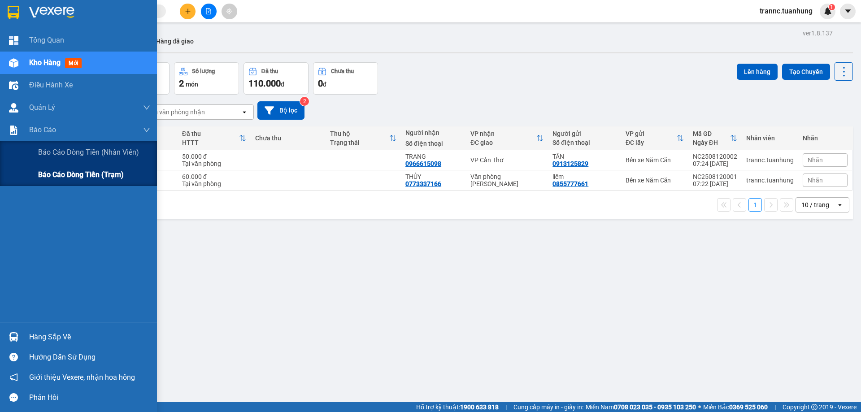
drag, startPoint x: 142, startPoint y: 174, endPoint x: 139, endPoint y: 178, distance: 5.1
click at [143, 174] on div "Báo cáo dòng tiền (trạm)" at bounding box center [94, 175] width 112 height 22
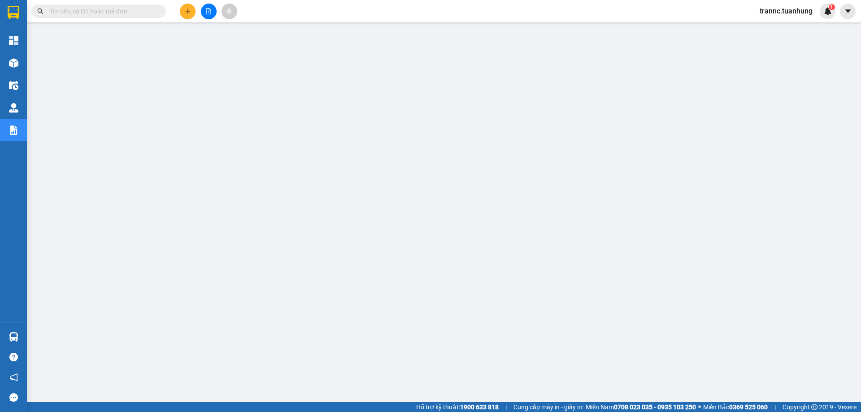
click at [299, 12] on div "Kết quả tìm kiếm ( 0 ) Bộ lọc No Data trannc.tuanhung 1" at bounding box center [430, 11] width 861 height 22
